Goal: Task Accomplishment & Management: Complete application form

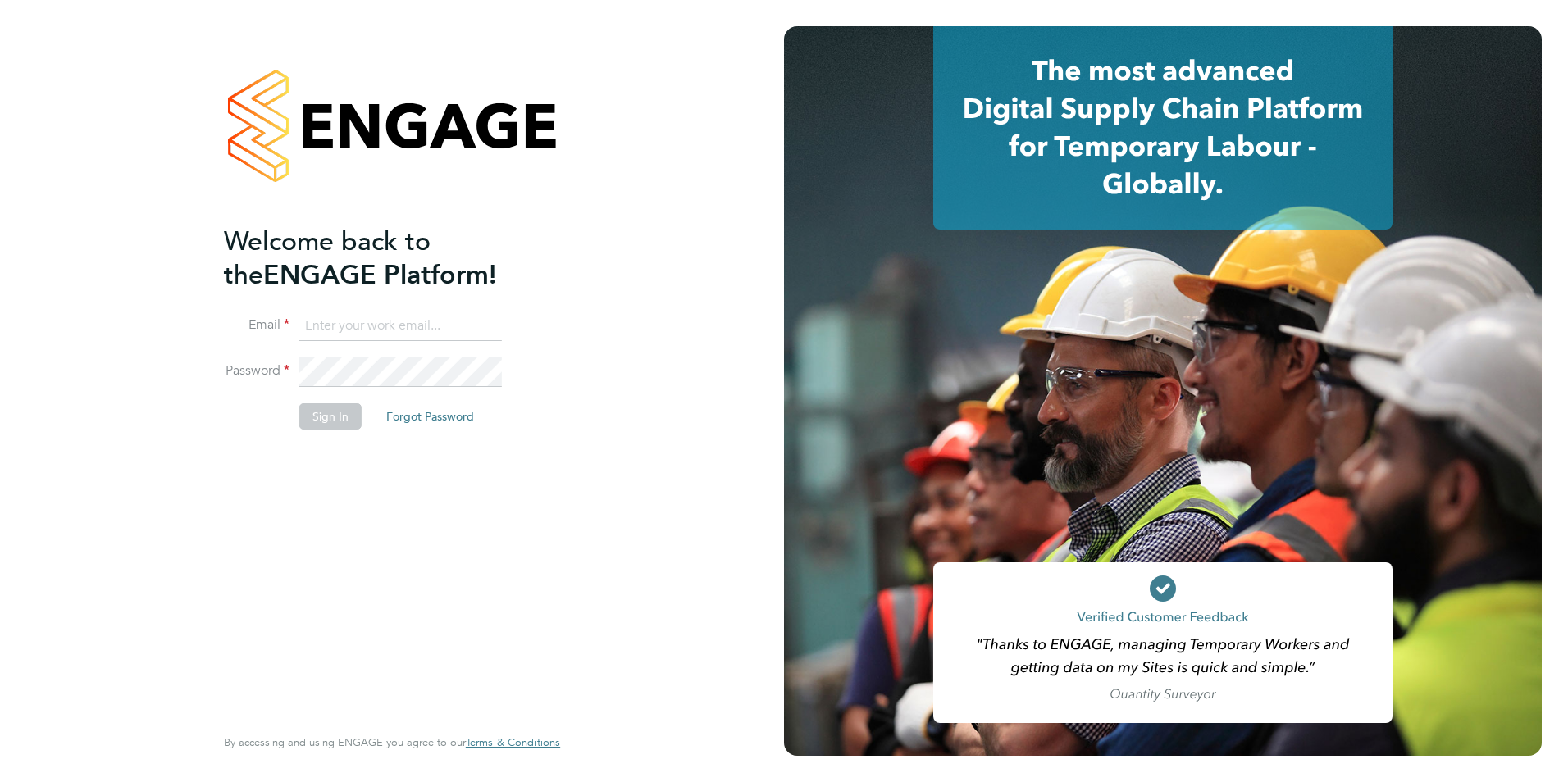
type input "jcroom@skilledcareers.co.uk"
click at [347, 420] on button "Sign In" at bounding box center [330, 416] width 62 height 26
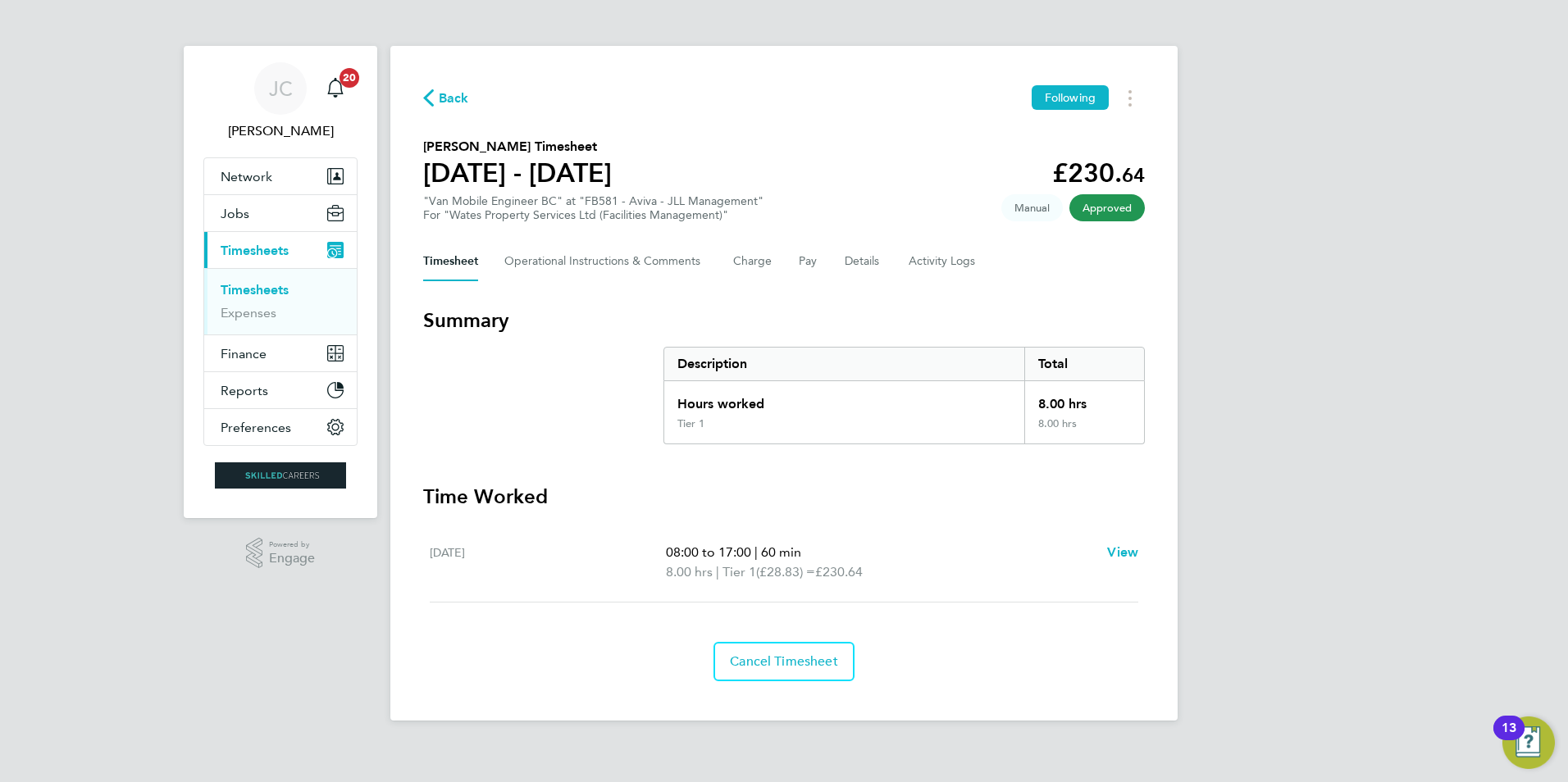
drag, startPoint x: 422, startPoint y: 145, endPoint x: 1154, endPoint y: 584, distance: 853.5
click at [1154, 584] on div "Back Following [PERSON_NAME] Timesheet [DATE] - [DATE] £230. 64 "Van Mobile Eng…" at bounding box center [784, 384] width 787 height 675
drag, startPoint x: 1154, startPoint y: 584, endPoint x: 852, endPoint y: 492, distance: 315.7
copy div "[PERSON_NAME] Timesheet [DATE] - [DATE] £230. 64 "Van Mobile Engineer BC" at "F…"
click at [447, 83] on div "Back Following [PERSON_NAME] Timesheet [DATE] - [DATE] £230. 64 "Van Mobile Eng…" at bounding box center [784, 384] width 787 height 675
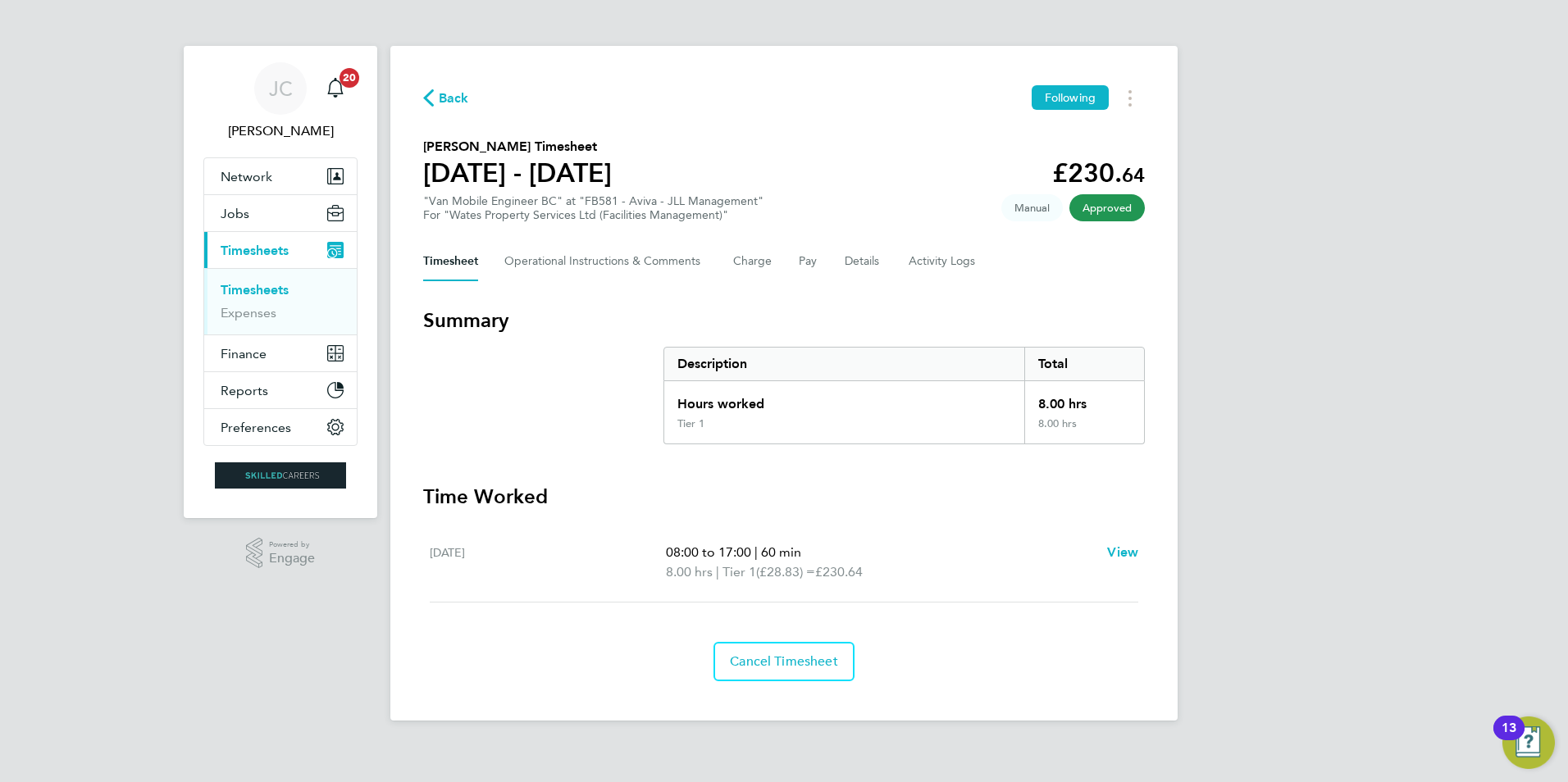
click at [452, 99] on span "Back" at bounding box center [454, 98] width 31 height 20
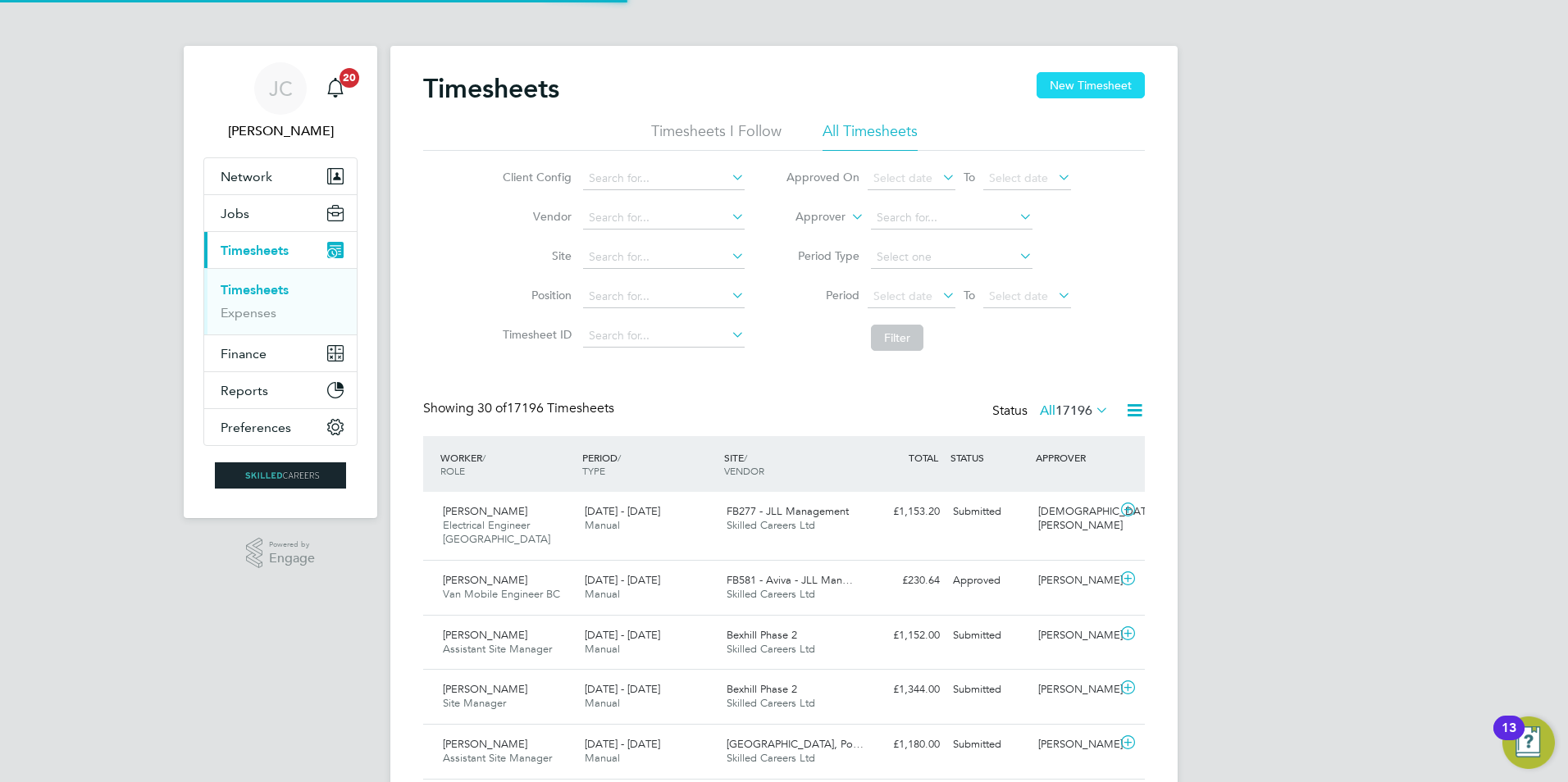
click at [1063, 85] on button "New Timesheet" at bounding box center [1091, 86] width 108 height 26
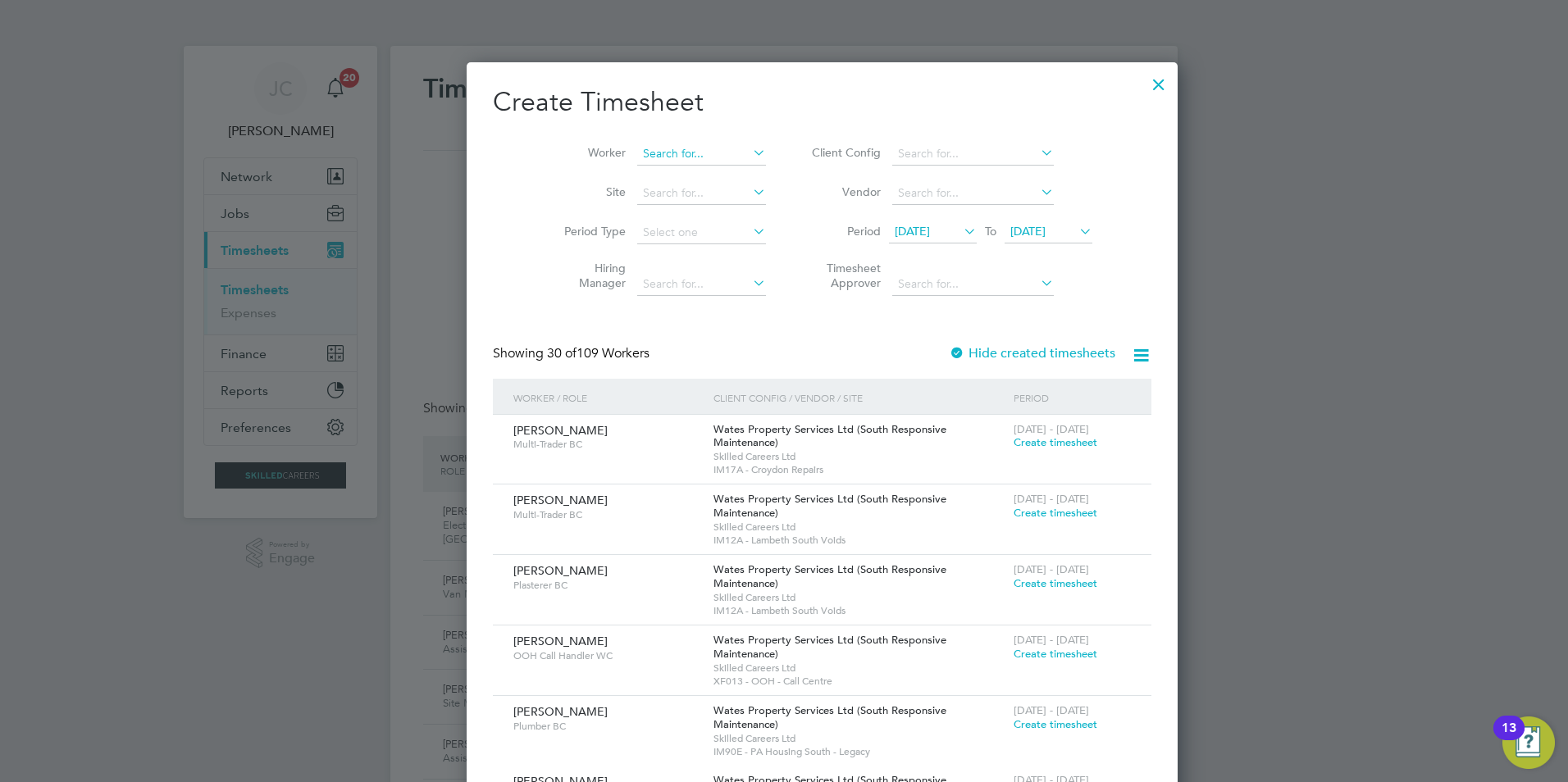
click at [671, 154] on input at bounding box center [700, 154] width 129 height 23
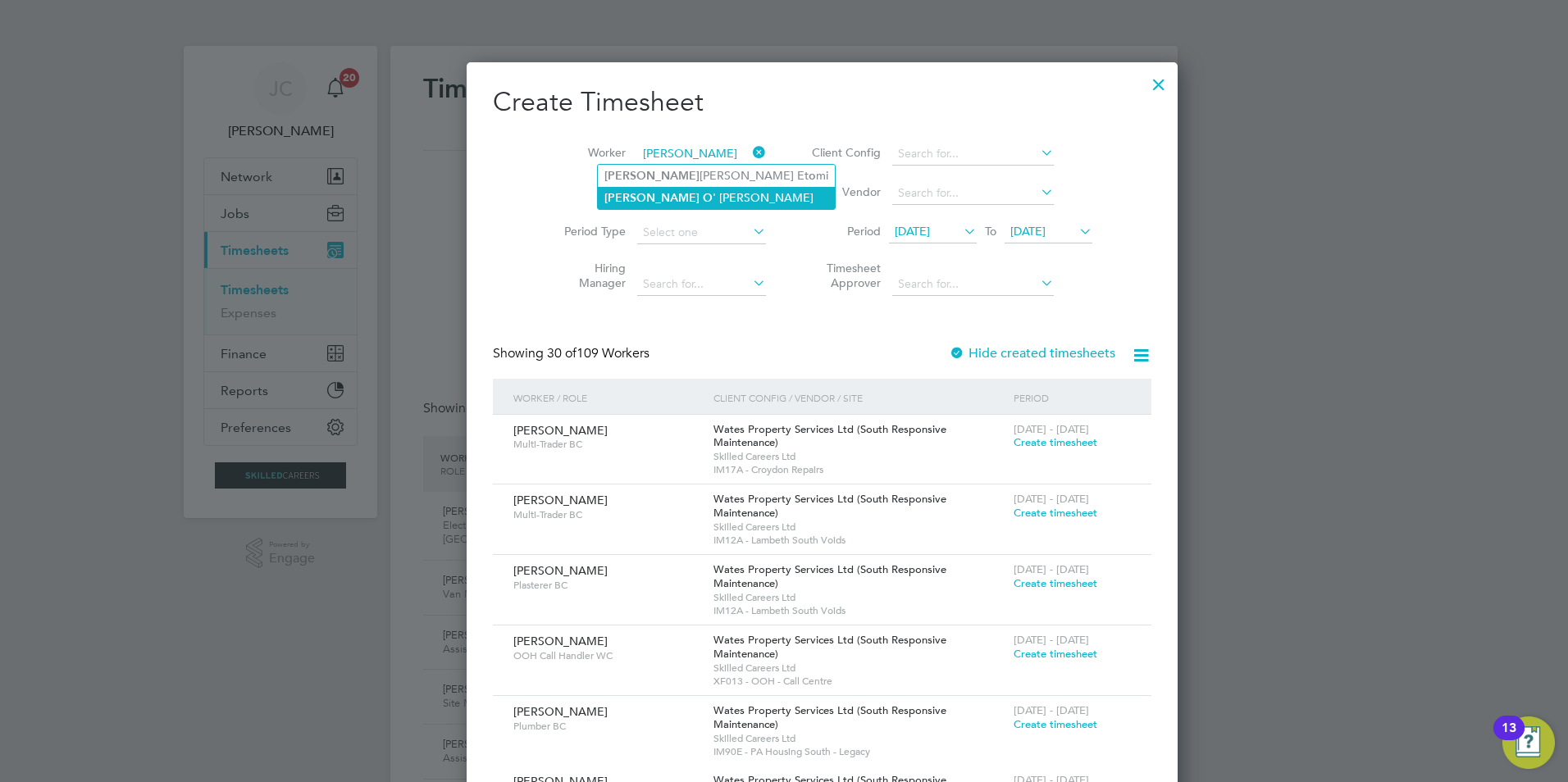
click at [699, 198] on li "[PERSON_NAME]" at bounding box center [715, 198] width 237 height 22
type input "[PERSON_NAME]"
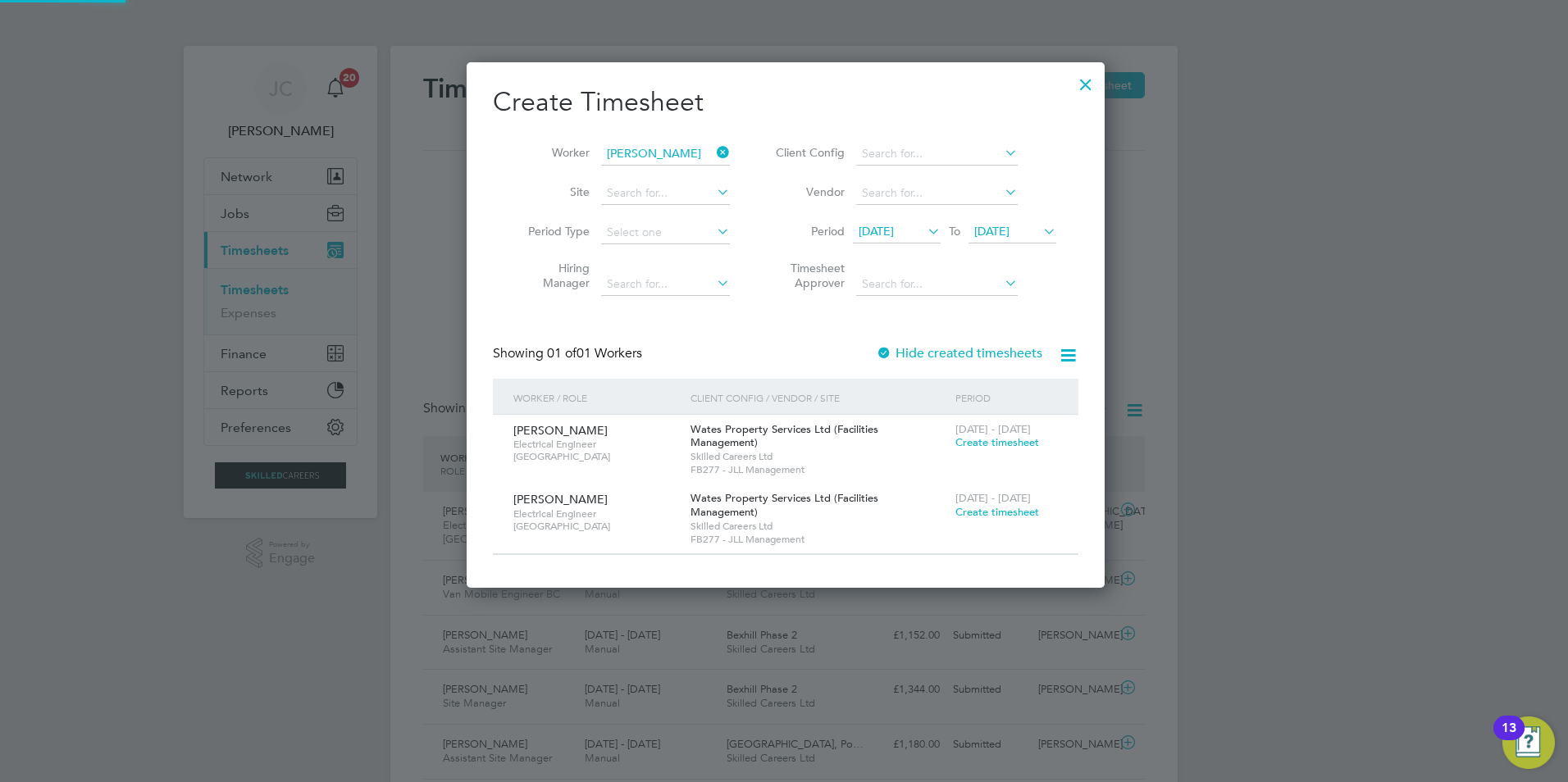
click at [979, 232] on span "[DATE]" at bounding box center [992, 231] width 35 height 15
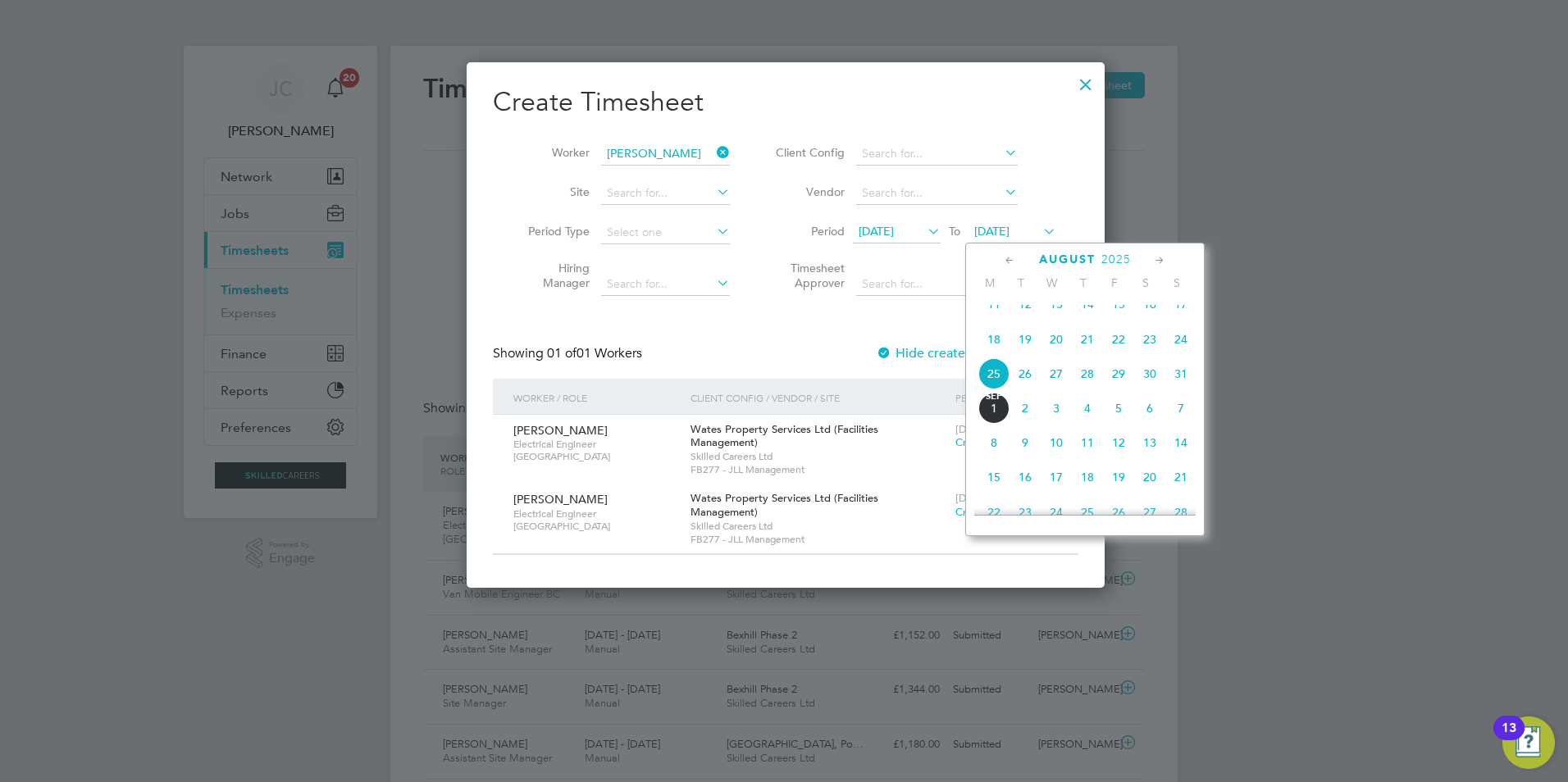
click at [922, 550] on div "Create Timesheet Worker [PERSON_NAME] Site Period Type Hiring Manager Client Co…" at bounding box center [784, 325] width 638 height 526
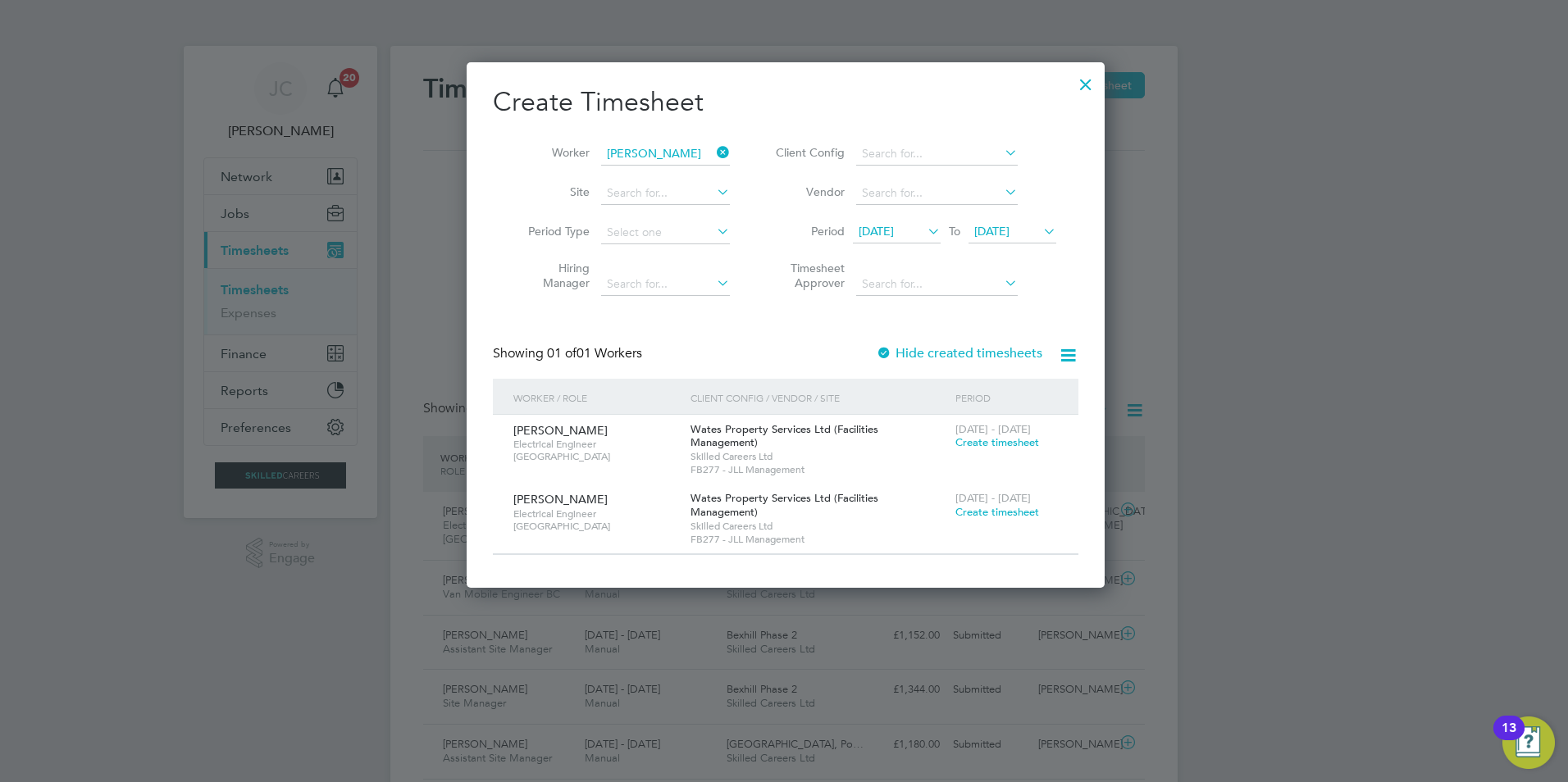
click at [1006, 506] on span "Create timesheet" at bounding box center [997, 513] width 84 height 14
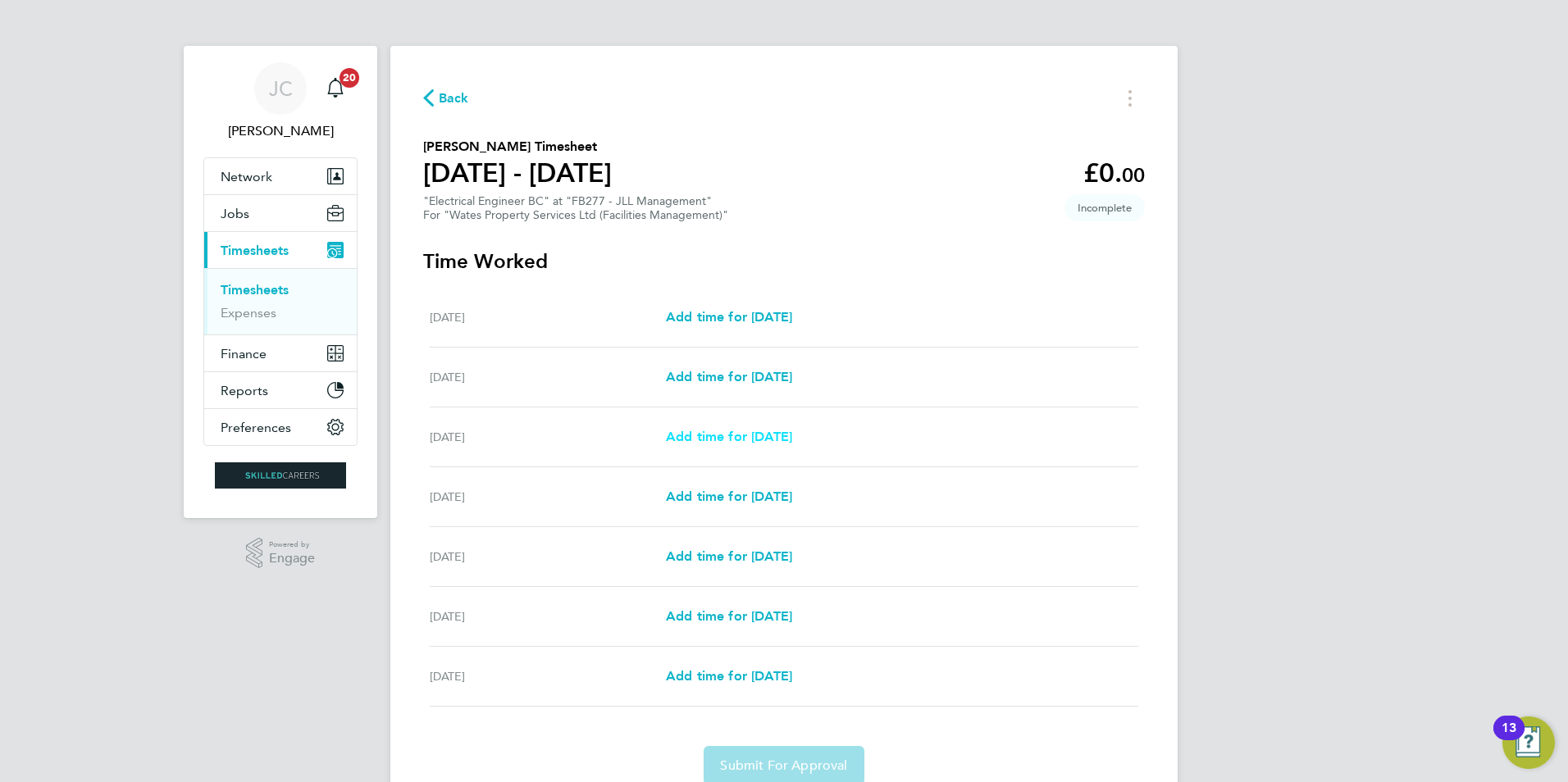
click at [767, 440] on span "Add time for [DATE]" at bounding box center [728, 436] width 126 height 16
select select "30"
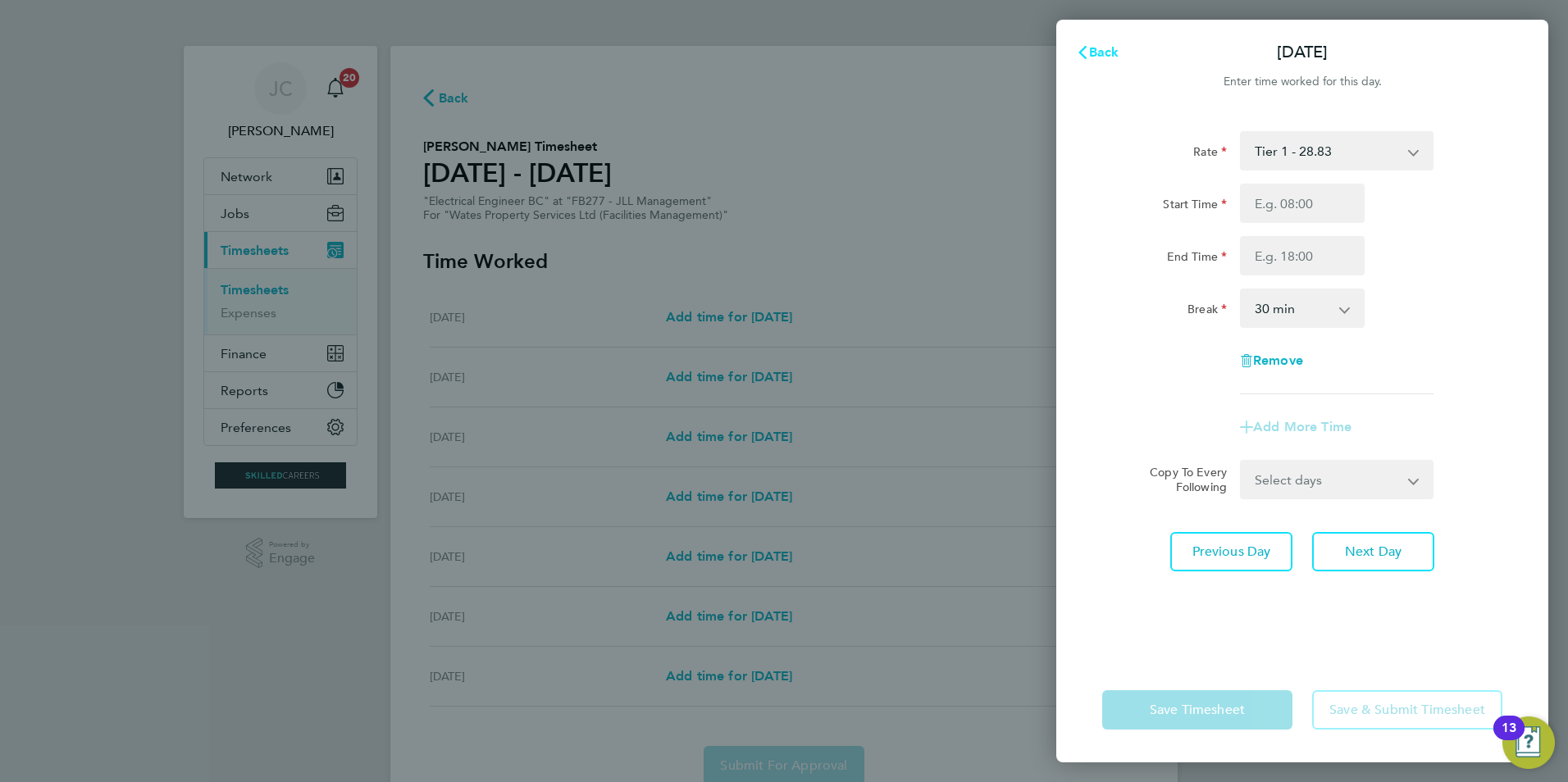
click at [1105, 46] on span "Back" at bounding box center [1104, 52] width 31 height 16
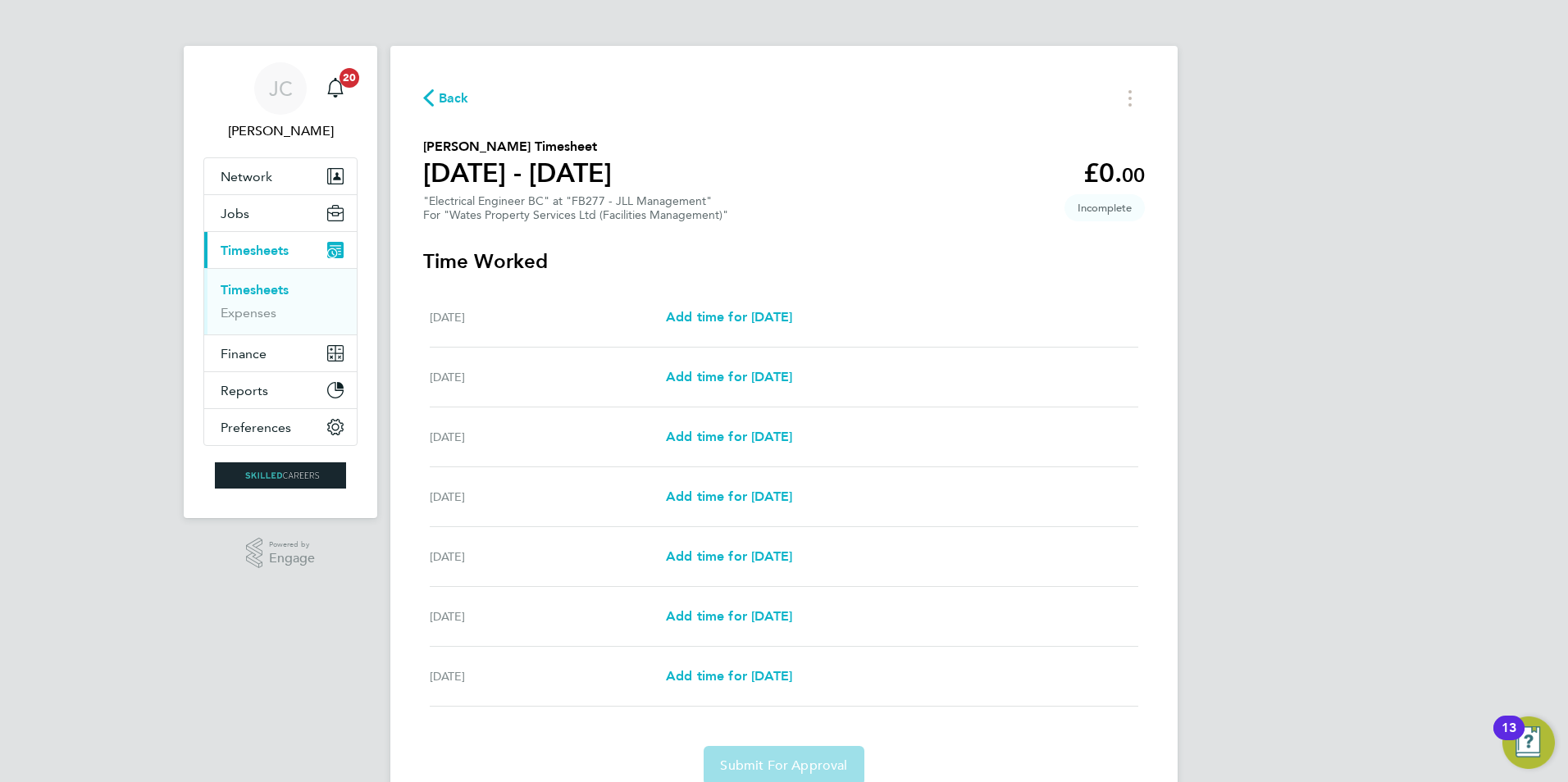
click at [748, 541] on div "[DATE] Add time for [DATE] Add time for [DATE]" at bounding box center [784, 557] width 708 height 59
click at [748, 548] on span "Add time for [DATE]" at bounding box center [728, 556] width 126 height 16
select select "30"
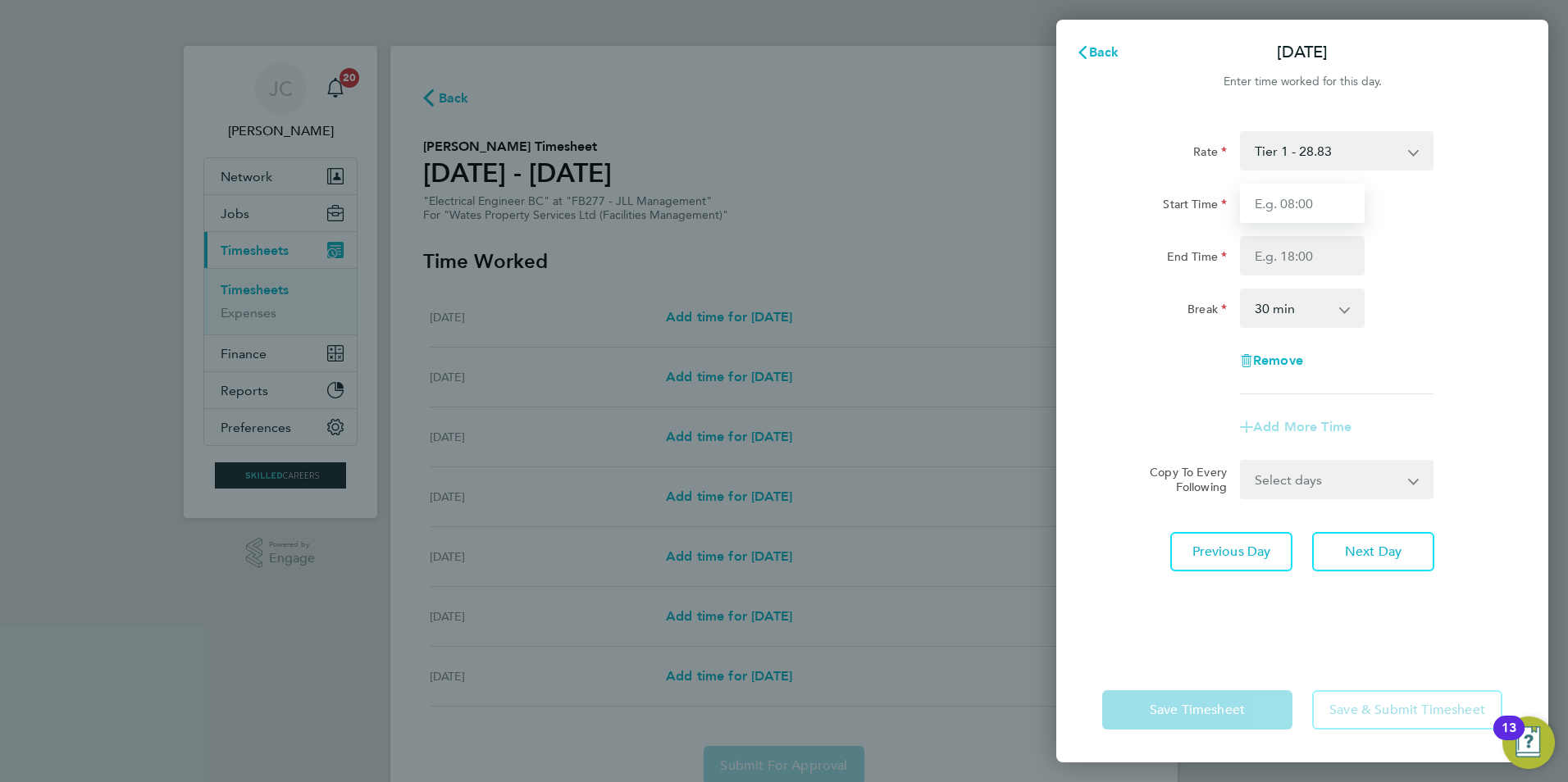
click at [1267, 213] on input "Start Time" at bounding box center [1302, 203] width 125 height 39
type input "08:00"
click at [1298, 258] on input "End Time" at bounding box center [1302, 255] width 125 height 39
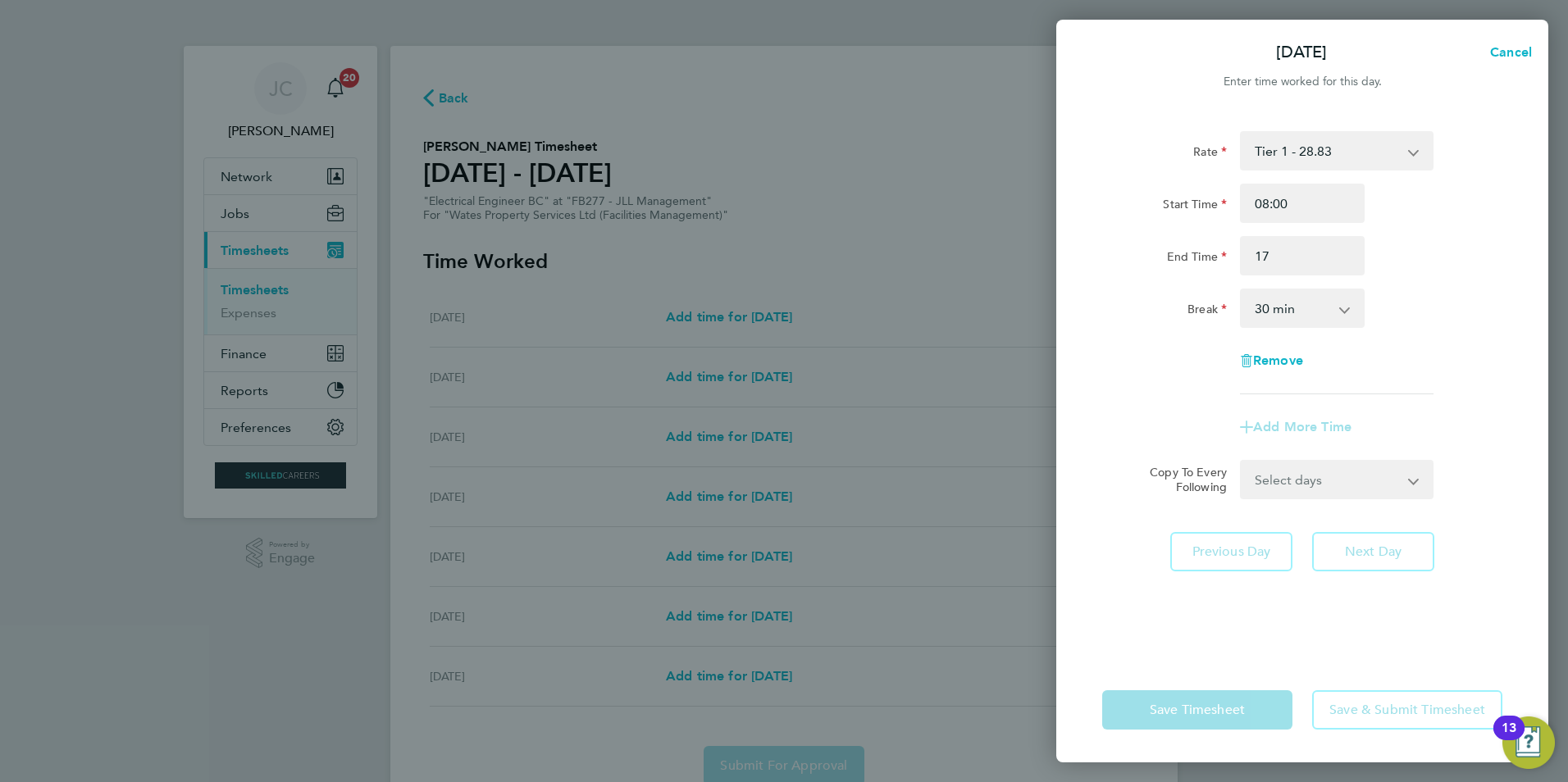
type input "17:00"
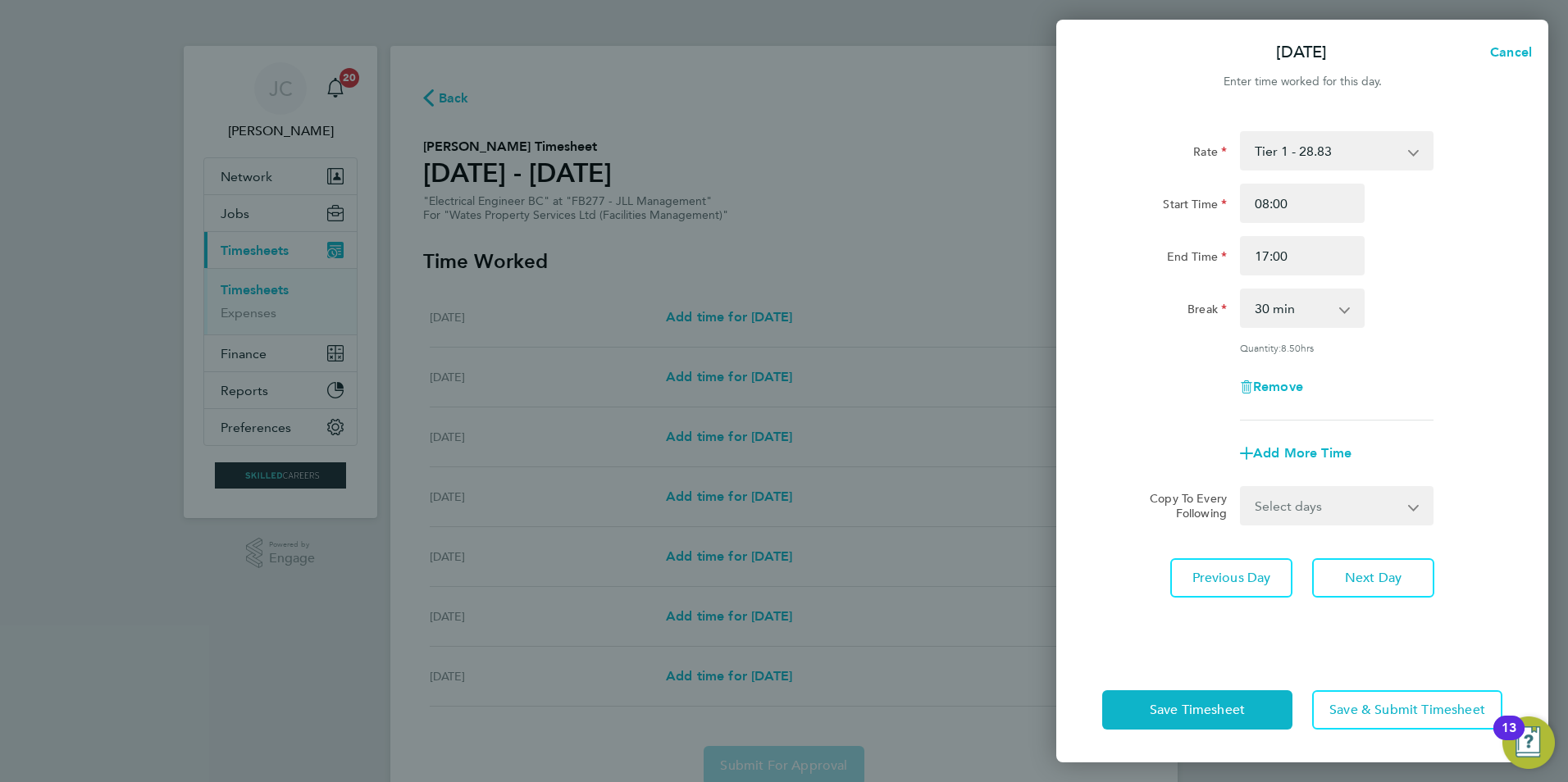
click at [1200, 341] on div "Rate Tier 1 - 28.83 Tier 2 - 27.91 Start Time 08:00 End Time 17:00 Break 0 min …" at bounding box center [1302, 276] width 401 height 290
click at [1269, 303] on select "0 min 15 min 30 min 45 min 60 min 75 min 90 min" at bounding box center [1292, 308] width 101 height 36
select select "60"
click at [1241, 290] on select "0 min 15 min 30 min 45 min 60 min 75 min 90 min" at bounding box center [1292, 308] width 101 height 36
click at [1175, 411] on div "Rate Tier 1 - 28.83 Tier 2 - 27.91 Start Time 08:00 End Time 17:00 Break 0 min …" at bounding box center [1302, 276] width 401 height 290
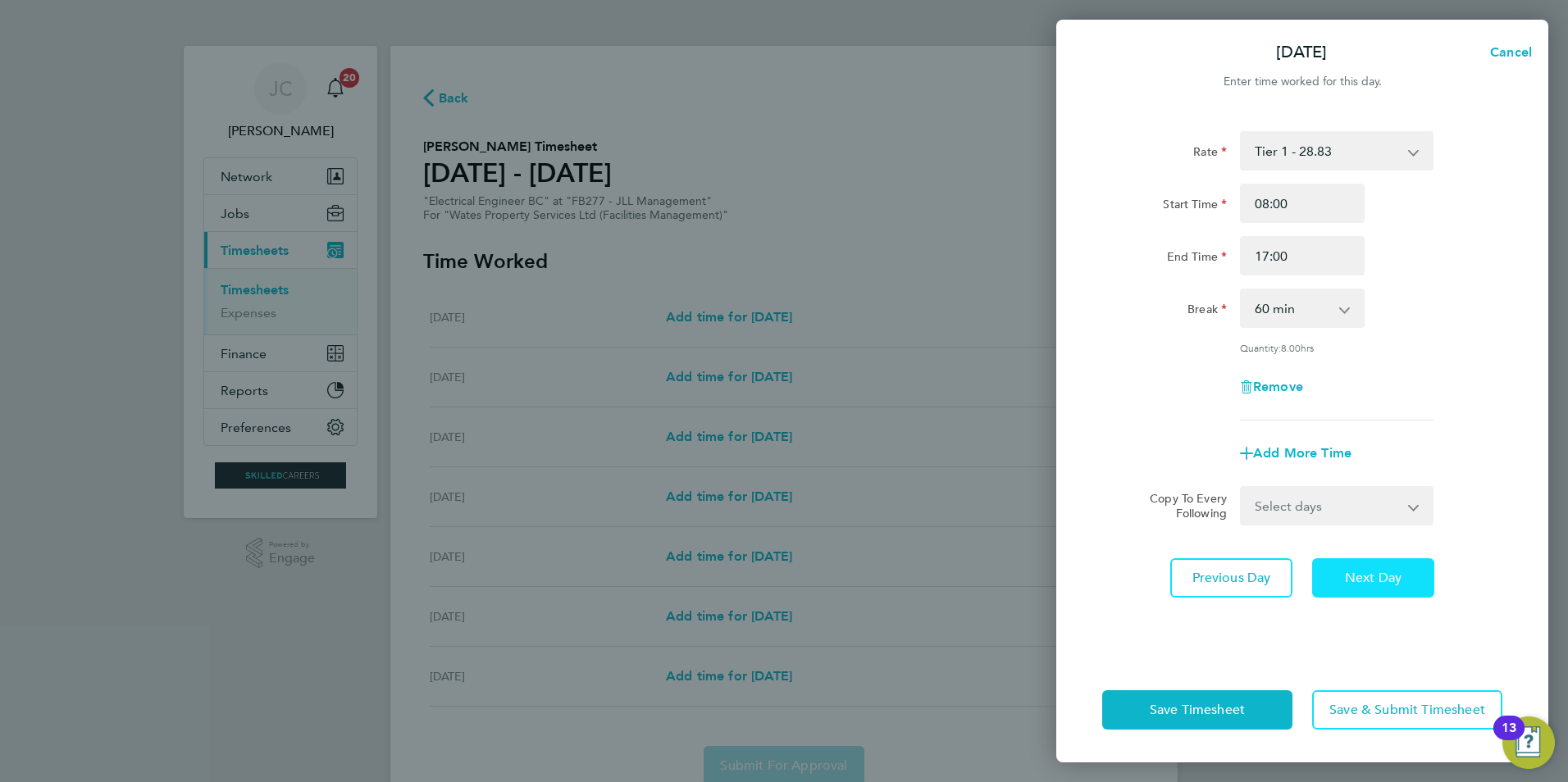
click at [1357, 587] on button "Next Day" at bounding box center [1373, 577] width 122 height 39
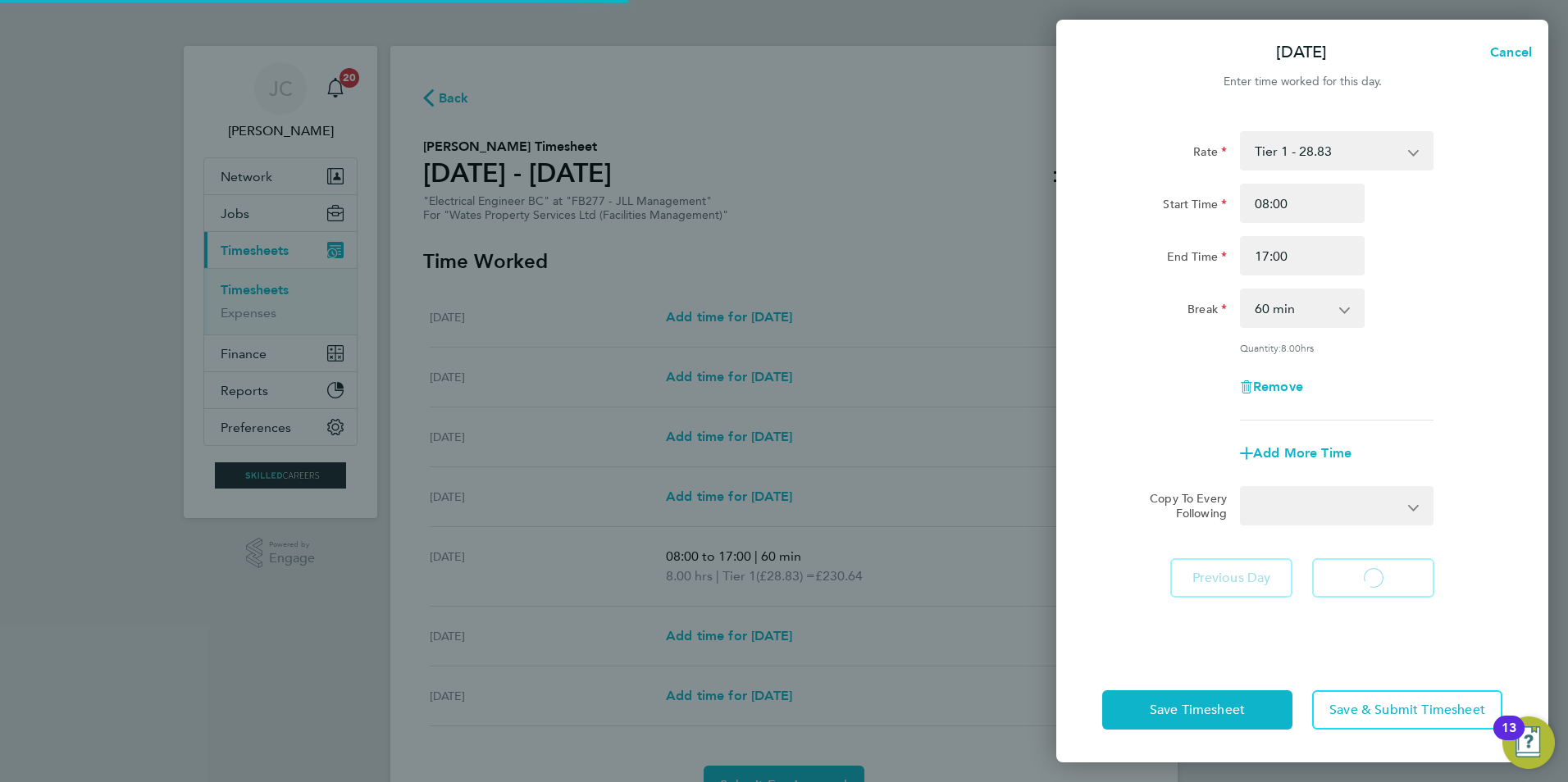
select select "30"
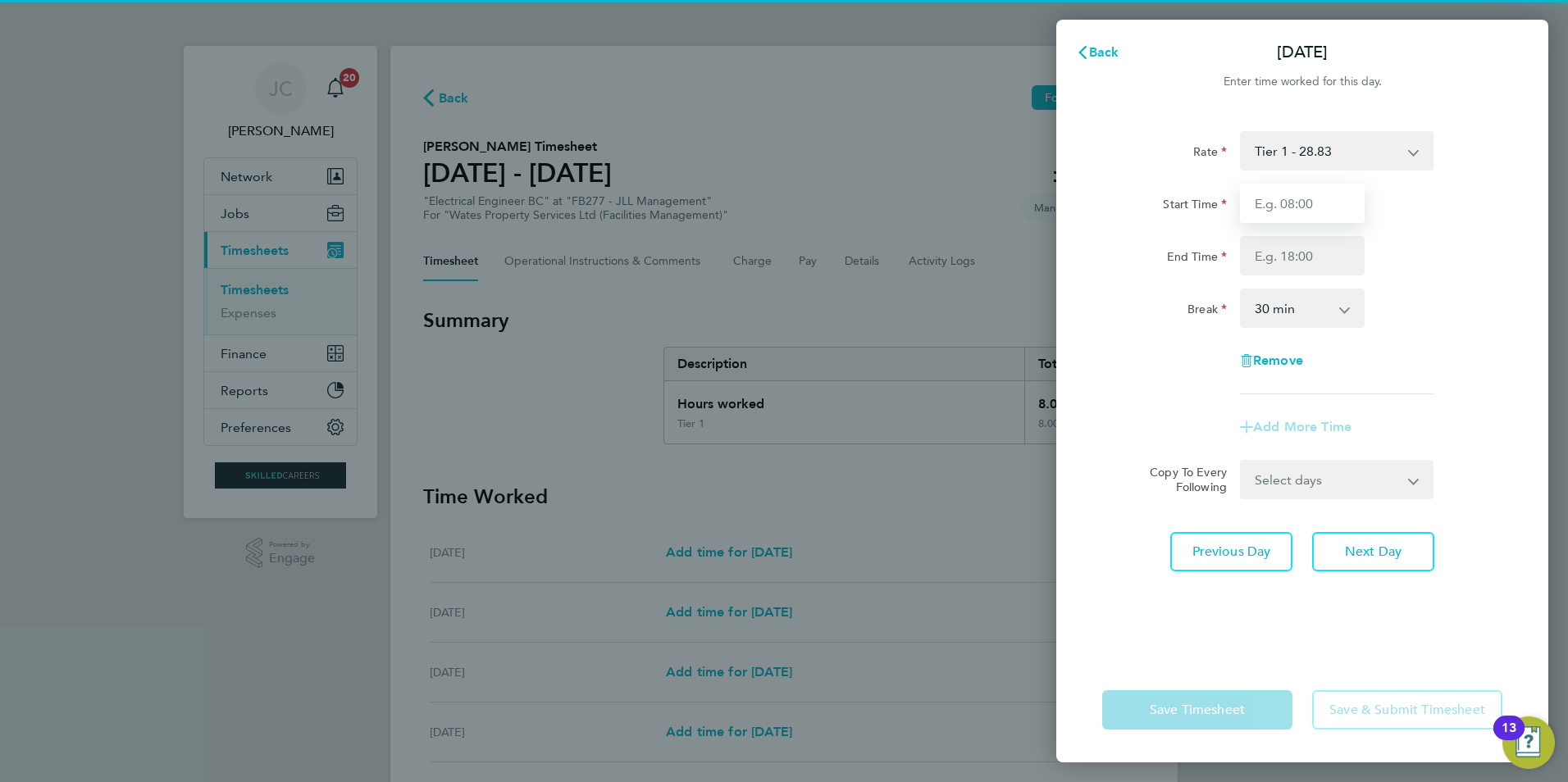
click at [1300, 213] on input "Start Time" at bounding box center [1302, 203] width 125 height 39
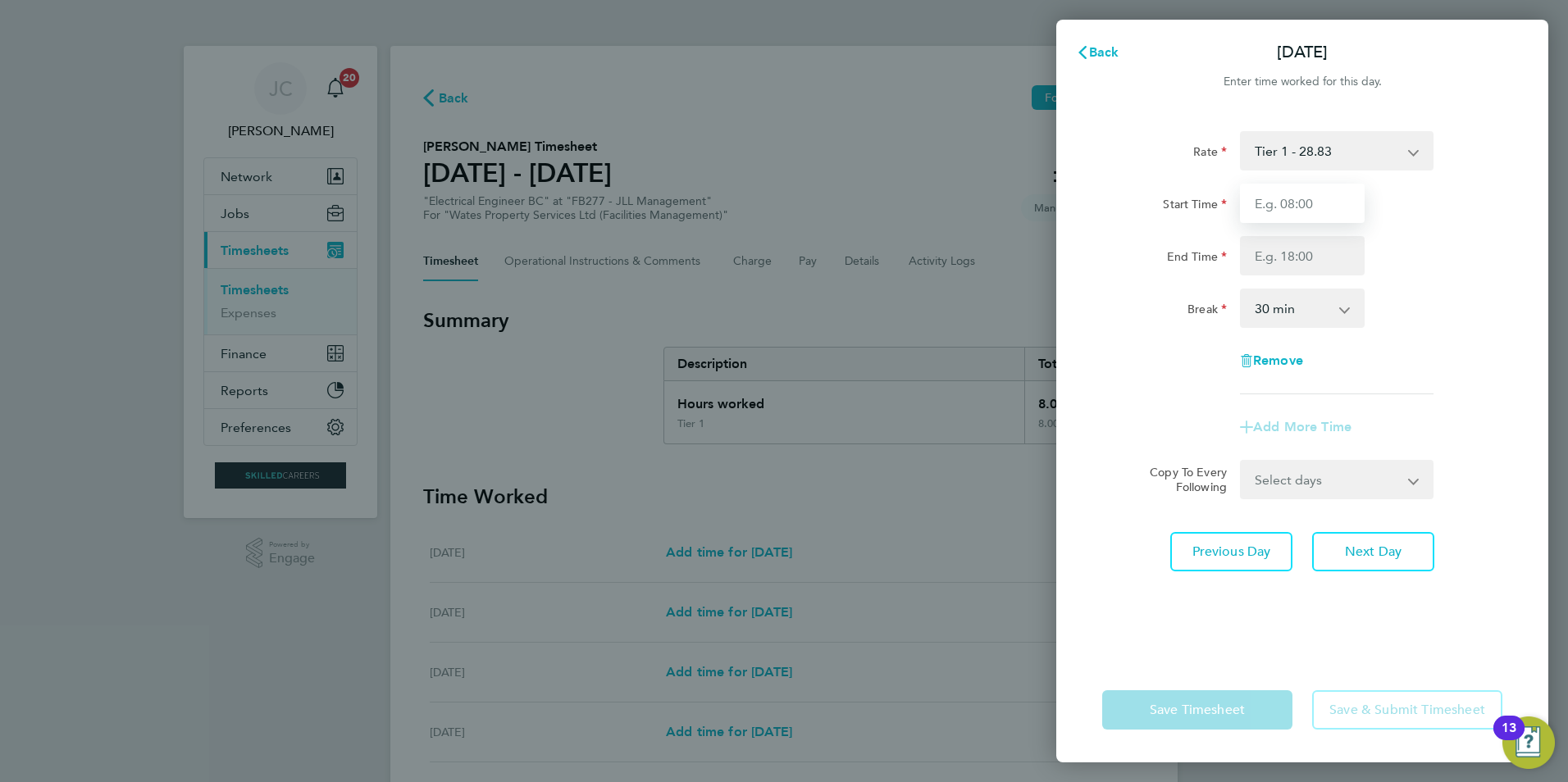
type input "08:00"
type input "17:00"
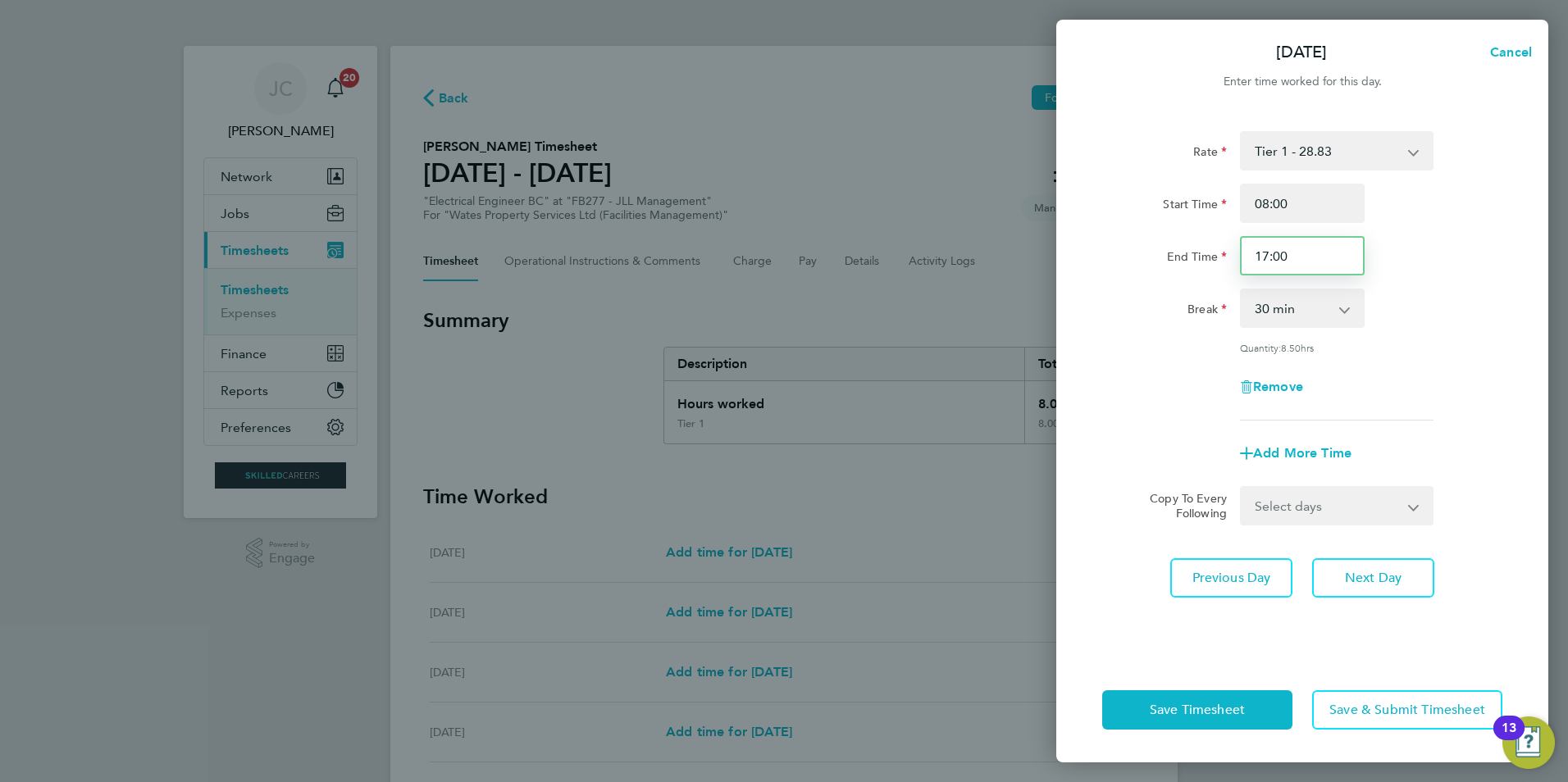
click at [1318, 259] on input "17:00" at bounding box center [1302, 255] width 125 height 39
click at [1324, 299] on select "0 min 15 min 30 min 45 min 60 min 75 min 90 min" at bounding box center [1292, 308] width 101 height 36
select select "60"
click at [1241, 290] on select "0 min 15 min 30 min 45 min 60 min 75 min 90 min" at bounding box center [1292, 308] width 101 height 36
click at [1310, 253] on input "17:00" at bounding box center [1302, 255] width 125 height 39
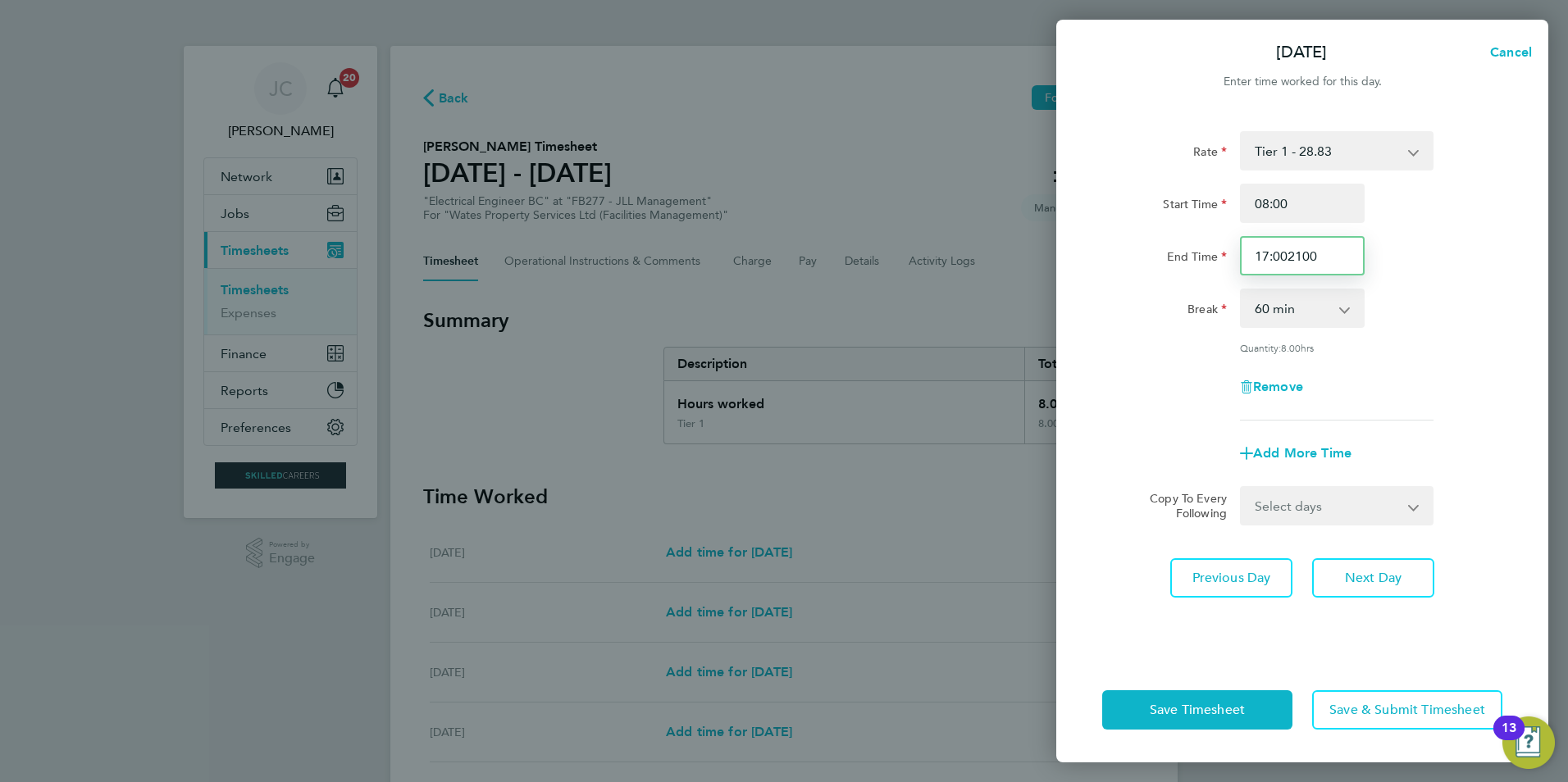
drag, startPoint x: 1322, startPoint y: 258, endPoint x: 1174, endPoint y: 256, distance: 148.0
click at [1174, 256] on div "End Time 17:002100" at bounding box center [1302, 255] width 414 height 39
click at [1400, 298] on div "Break 0 min 15 min 30 min 45 min 60 min 75 min 90 min" at bounding box center [1302, 308] width 414 height 39
click at [1307, 258] on input "21:00" at bounding box center [1302, 255] width 125 height 39
click at [1308, 257] on input "21:00" at bounding box center [1302, 255] width 125 height 39
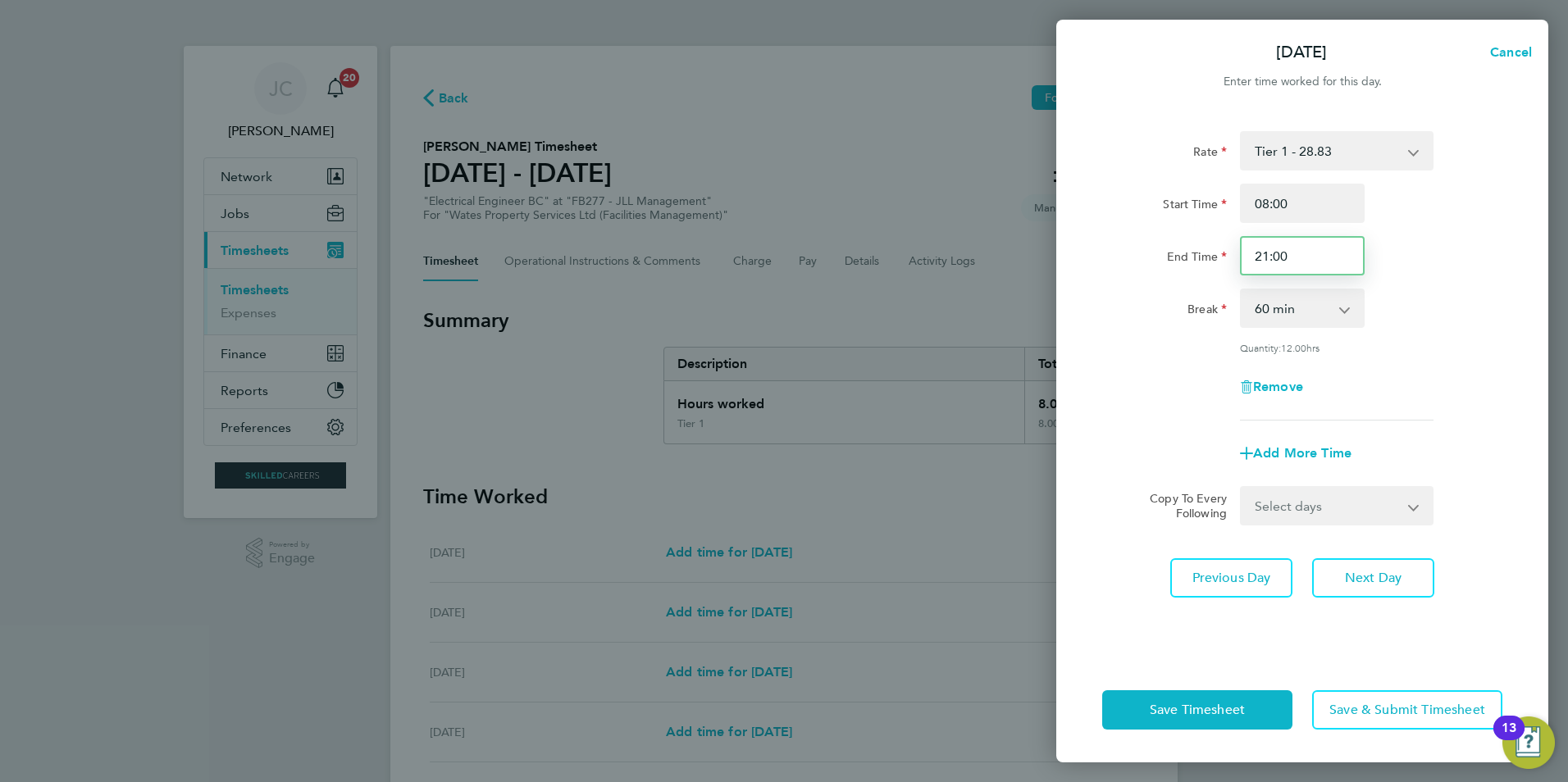
click at [1267, 258] on input "21:00" at bounding box center [1302, 255] width 125 height 39
type input "23:00"
click at [1438, 264] on div "End Time 23:00" at bounding box center [1302, 255] width 414 height 39
click at [1364, 584] on span "Next Day" at bounding box center [1373, 578] width 57 height 17
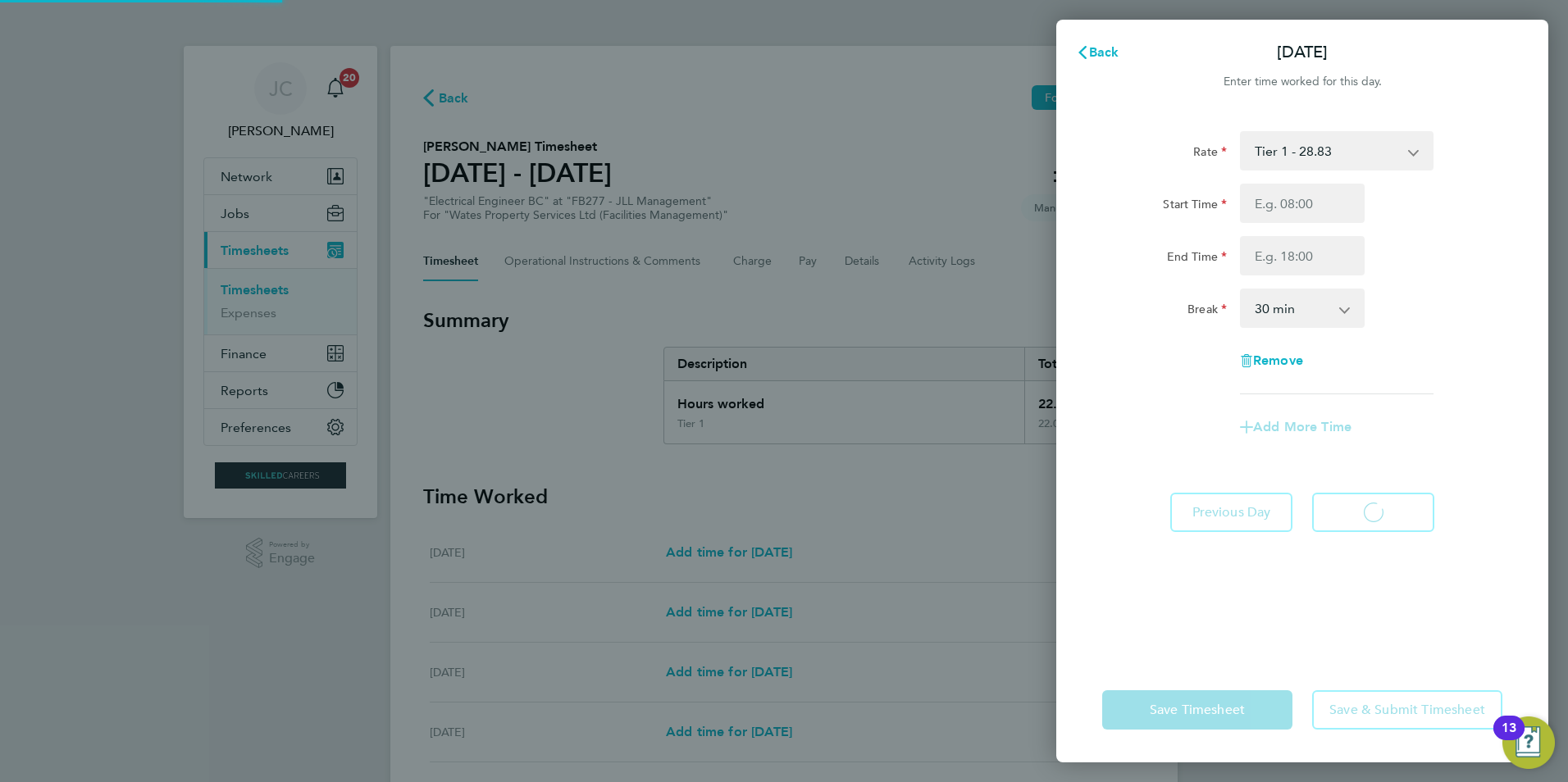
select select "30"
click at [1305, 219] on input "Start Time" at bounding box center [1302, 203] width 125 height 39
type input "08:00"
type input "17:00"
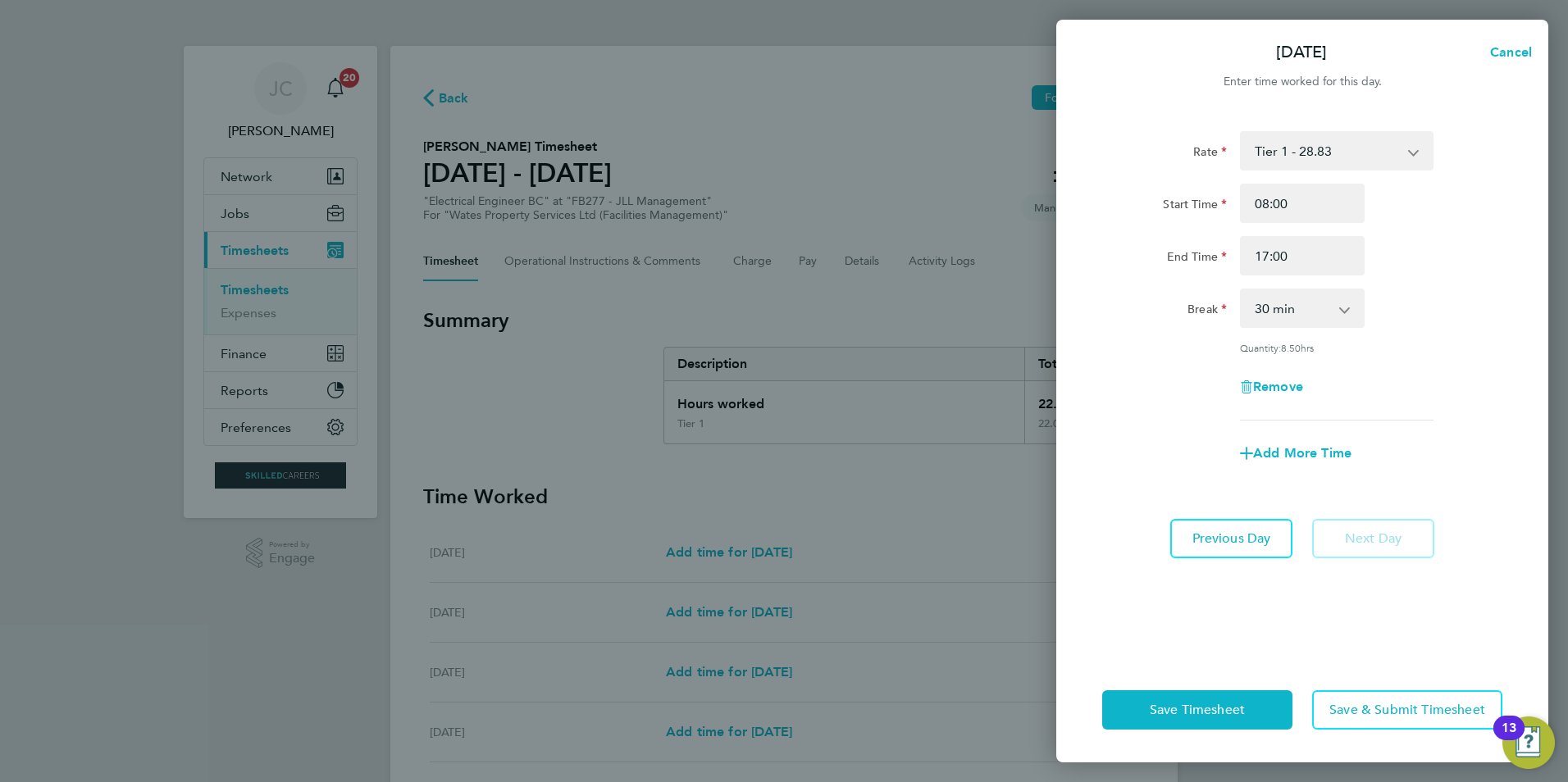
drag, startPoint x: 1286, startPoint y: 316, endPoint x: 1289, endPoint y: 328, distance: 12.4
click at [1287, 316] on select "0 min 15 min 30 min 45 min 60 min 75 min 90 min" at bounding box center [1292, 308] width 101 height 36
select select "60"
click at [1241, 290] on select "0 min 15 min 30 min 45 min 60 min 75 min 90 min" at bounding box center [1292, 308] width 101 height 36
click at [1367, 452] on div "Add More Time" at bounding box center [1302, 453] width 138 height 39
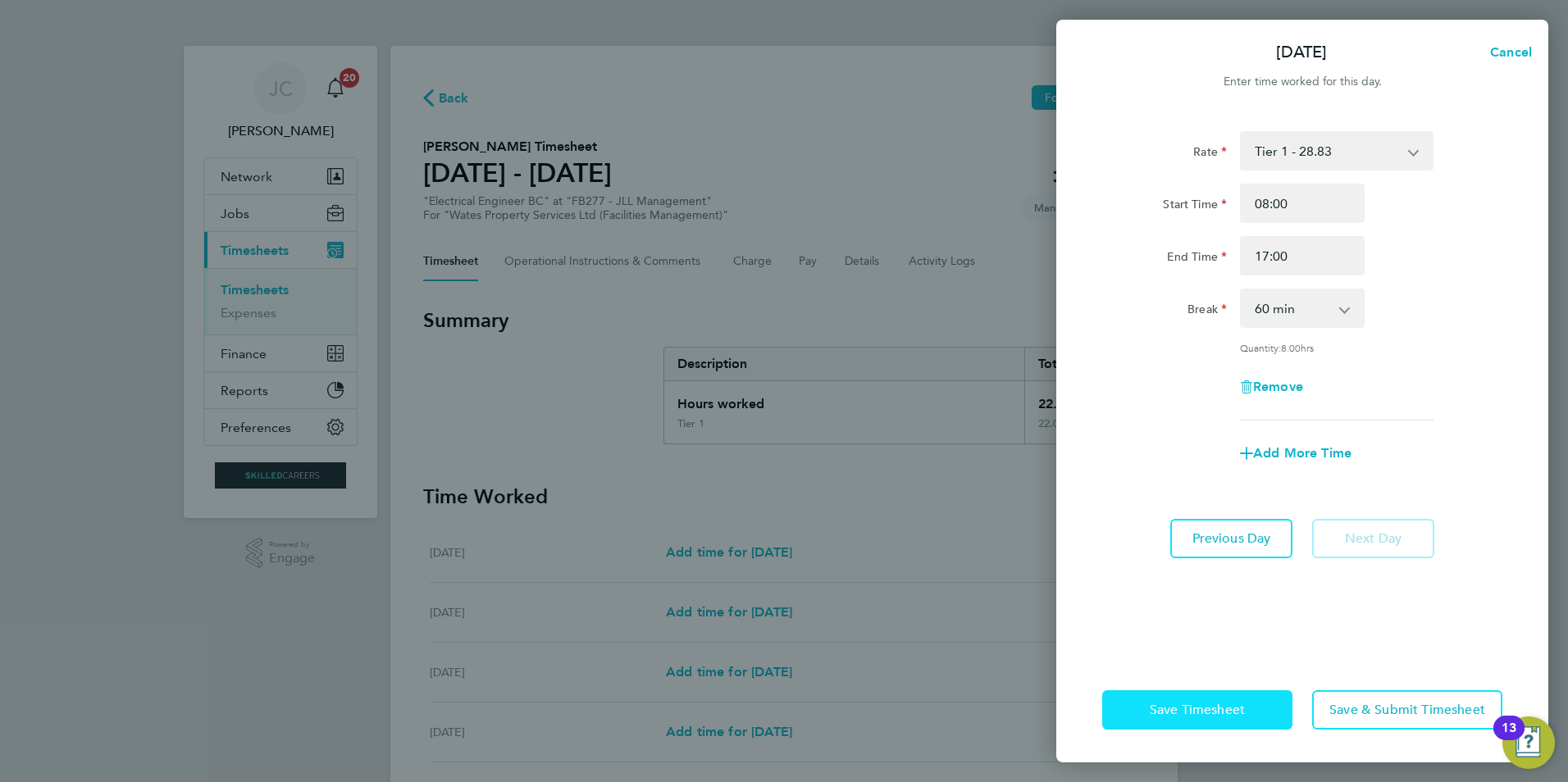
click at [1246, 717] on button "Save Timesheet" at bounding box center [1197, 709] width 191 height 39
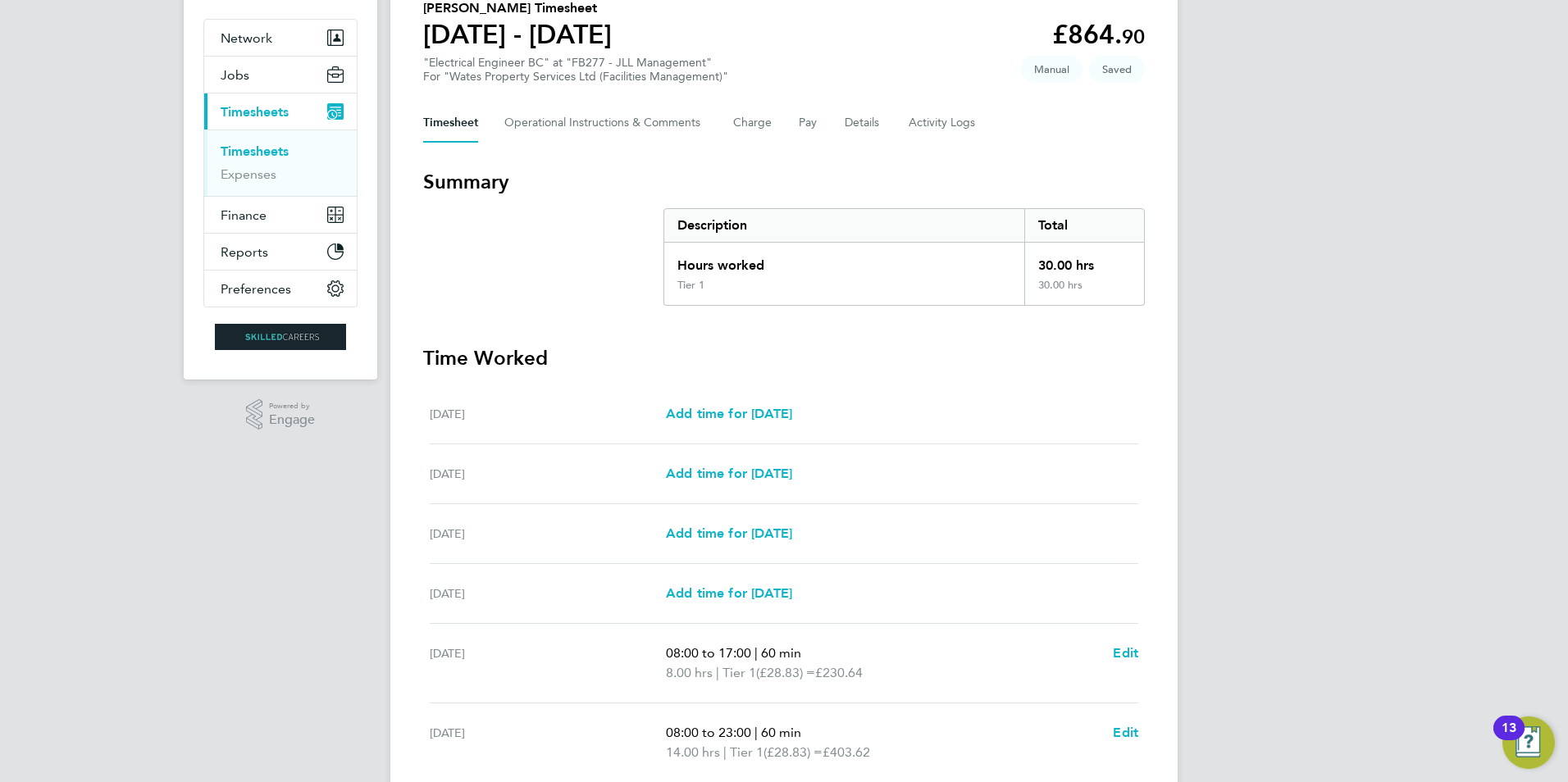
scroll to position [328, 0]
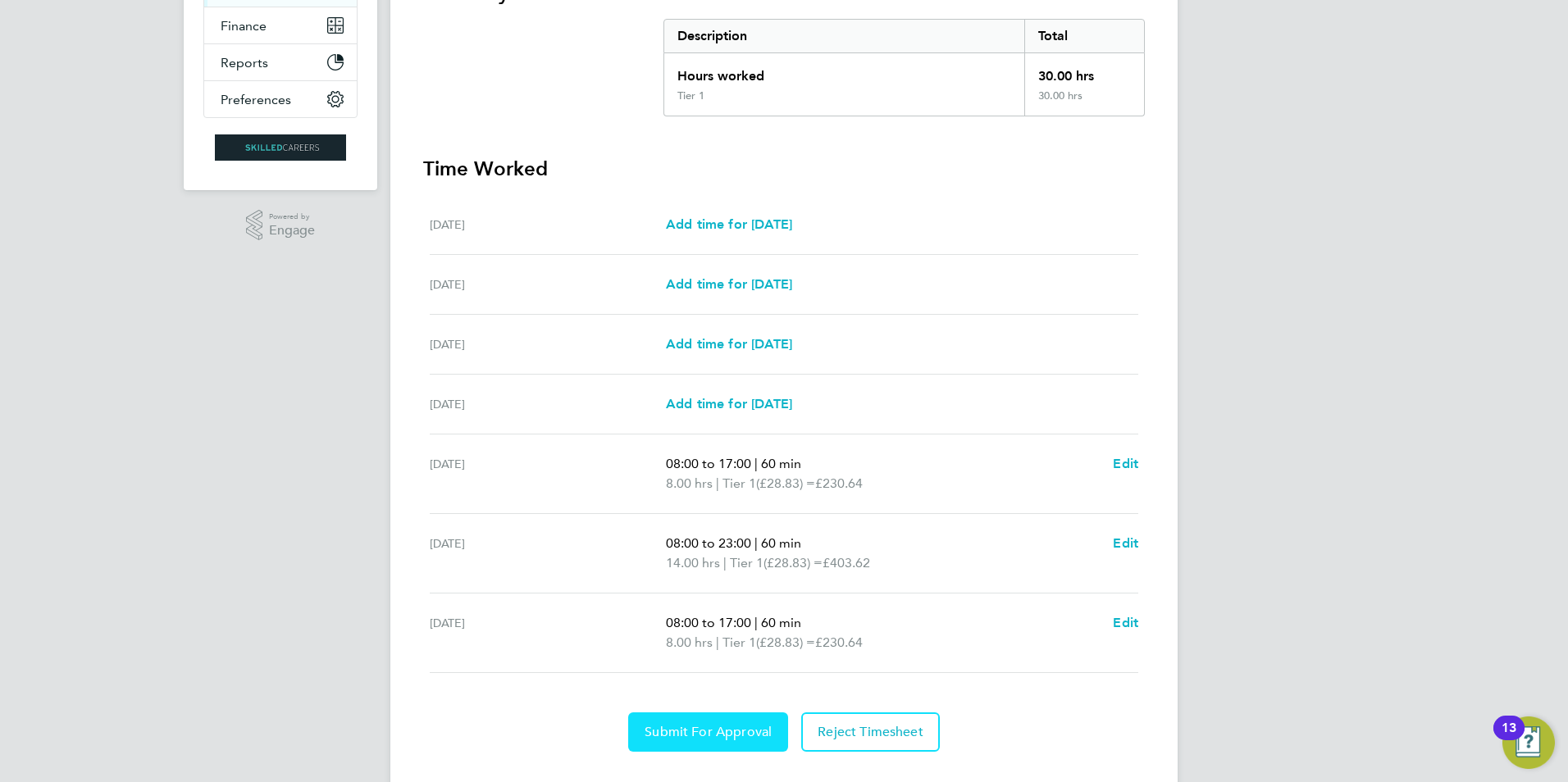
click at [756, 732] on span "Submit For Approval" at bounding box center [707, 732] width 127 height 17
